Goal: Find specific page/section: Find specific page/section

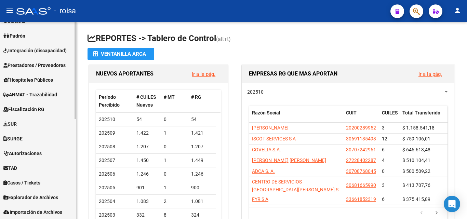
scroll to position [202, 0]
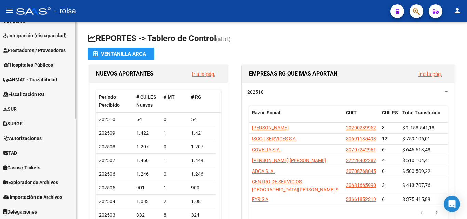
click at [45, 186] on span "Explorador de Archivos" at bounding box center [30, 183] width 55 height 8
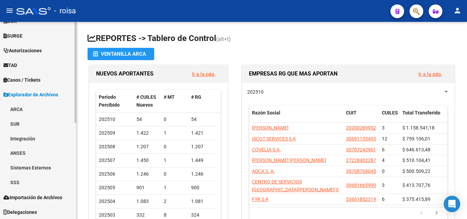
scroll to position [188, 0]
click at [38, 183] on link "SSS" at bounding box center [38, 182] width 76 height 15
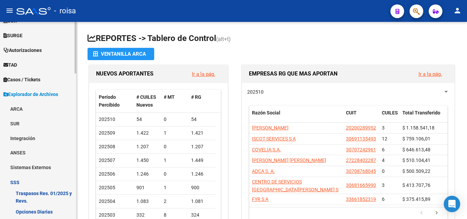
scroll to position [256, 0]
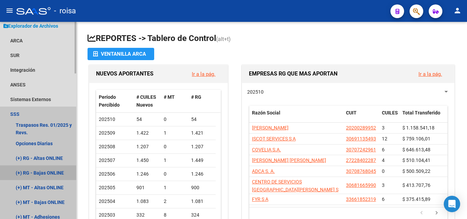
click at [54, 174] on link "(+) RG - Bajas ONLINE" at bounding box center [38, 172] width 76 height 15
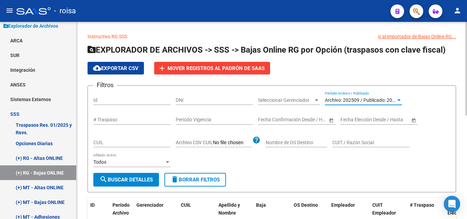
click at [397, 100] on div at bounding box center [398, 100] width 3 height 2
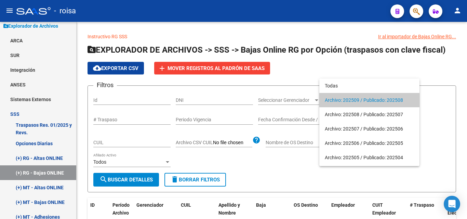
click at [405, 102] on span "Archivo: 202509 / Publicado: 202508" at bounding box center [369, 100] width 89 height 14
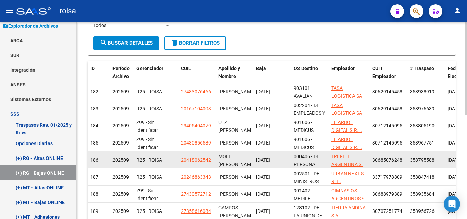
scroll to position [103, 0]
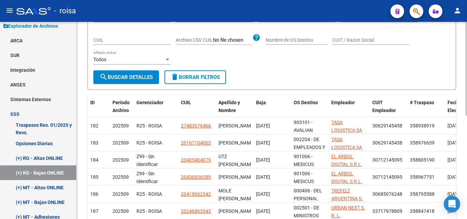
click at [296, 59] on div "Filtros Id DNI Seleccionar Gerenciador Seleccionar Gerenciador Archivo: 202509 …" at bounding box center [271, 30] width 357 height 82
click at [166, 11] on div "- roisa" at bounding box center [200, 10] width 368 height 15
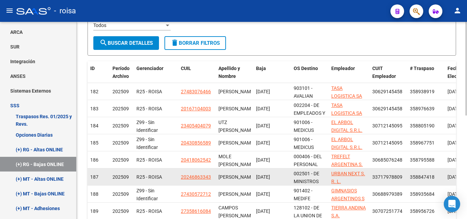
scroll to position [290, 0]
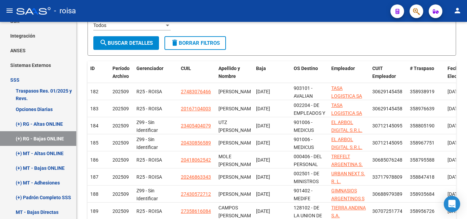
click at [220, 14] on div "- roisa" at bounding box center [200, 10] width 368 height 15
click at [280, 38] on form "Filtros Id DNI Seleccionar Gerenciador Seleccionar Gerenciador Archivo: 202509 …" at bounding box center [271, 2] width 368 height 107
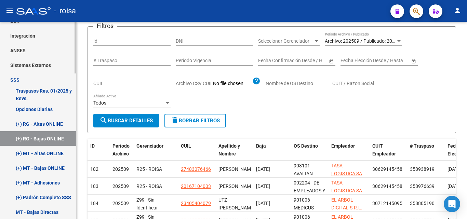
scroll to position [68, 0]
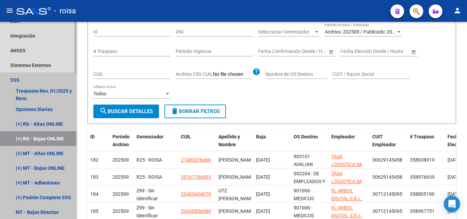
click at [50, 139] on link "(+) RG - Bajas ONLINE" at bounding box center [38, 138] width 76 height 15
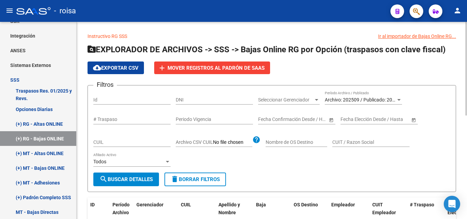
scroll to position [0, 0]
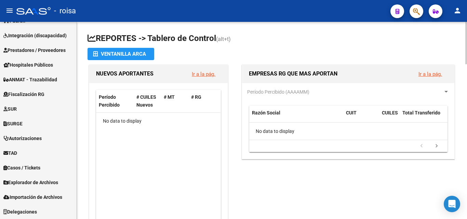
scroll to position [202, 0]
